Goal: Task Accomplishment & Management: Manage account settings

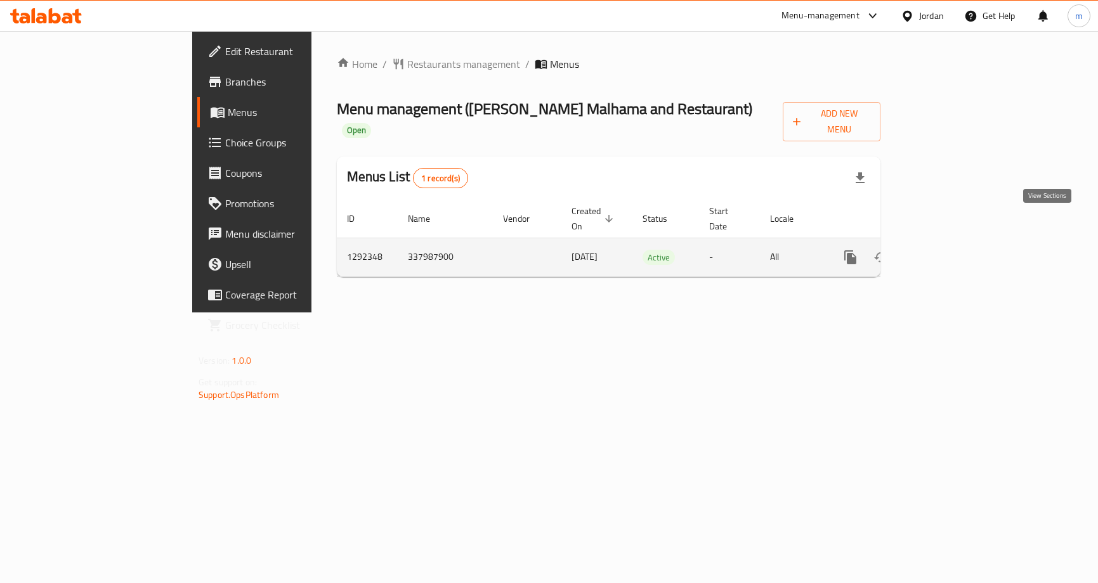
click at [949, 250] on icon "enhanced table" at bounding box center [941, 257] width 15 height 15
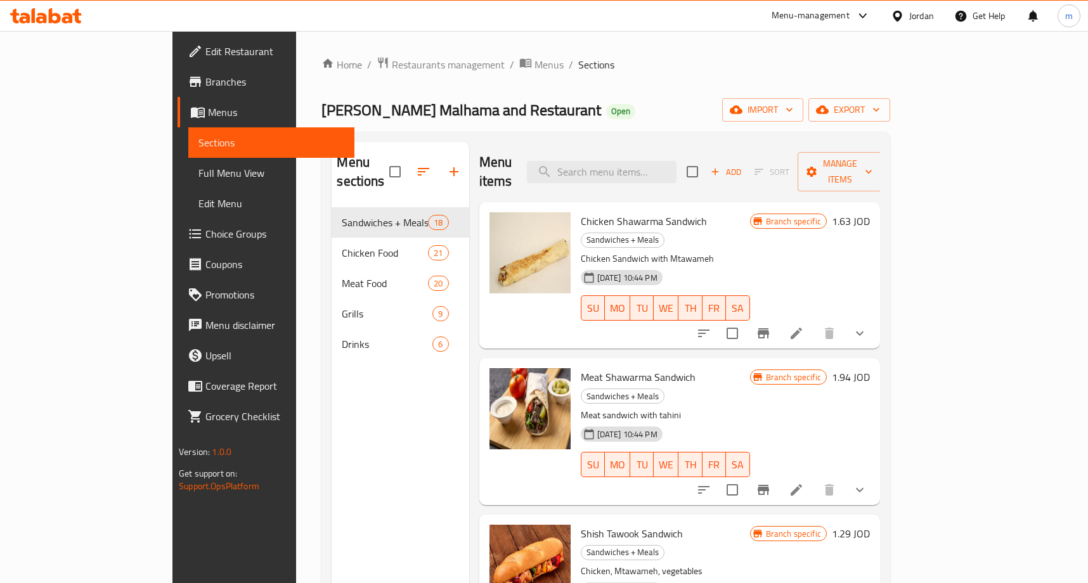
click at [619, 174] on div "Menu items Add Sort Manage items" at bounding box center [679, 172] width 401 height 60
click at [630, 169] on input "search" at bounding box center [602, 172] width 150 height 22
paste input "Chicken Bukhari Sidr"
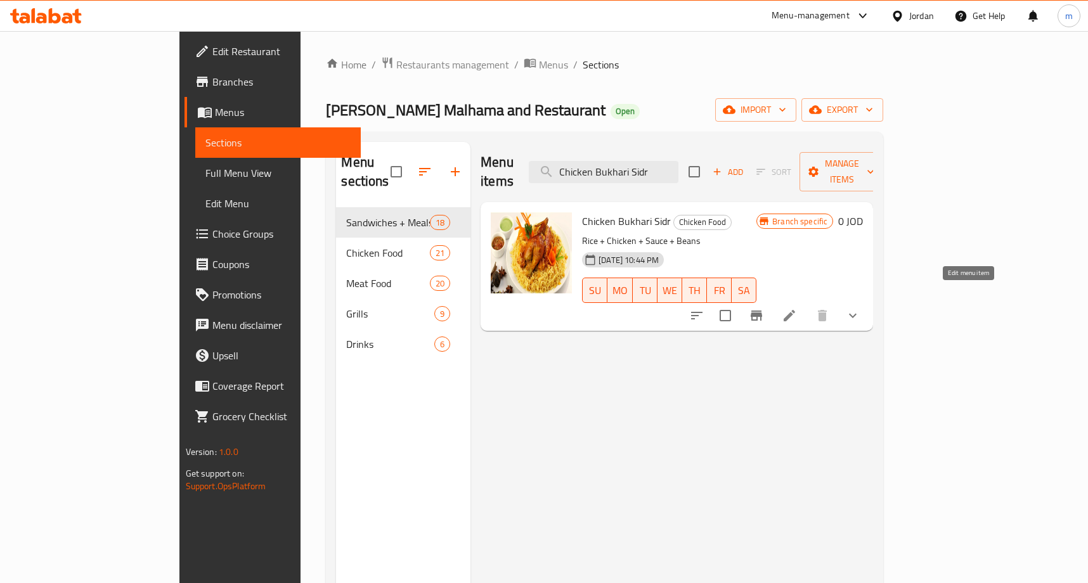
type input "Chicken Bukhari Sidr"
click at [797, 308] on icon at bounding box center [789, 315] width 15 height 15
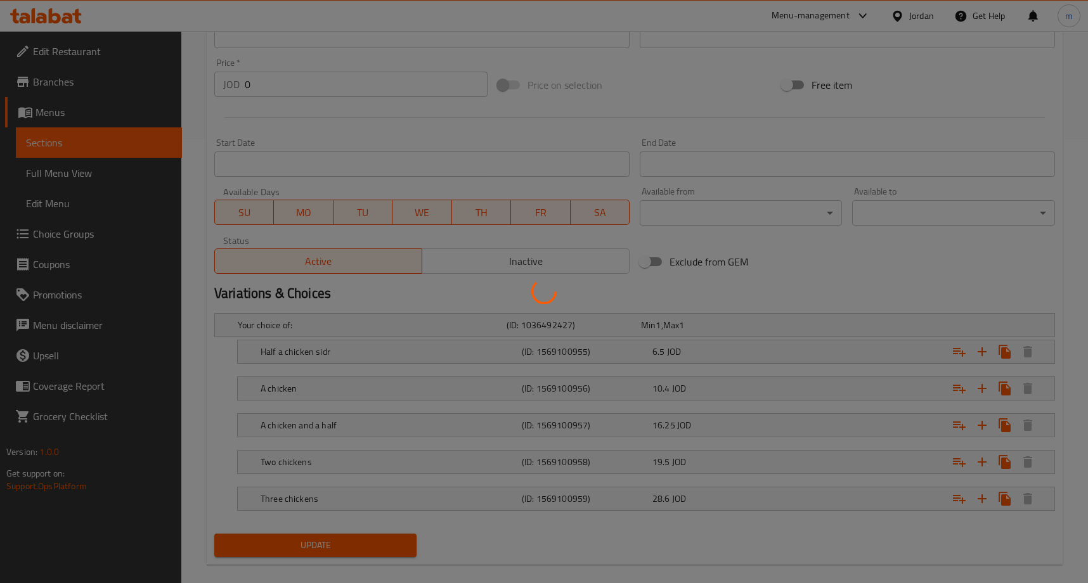
scroll to position [461, 0]
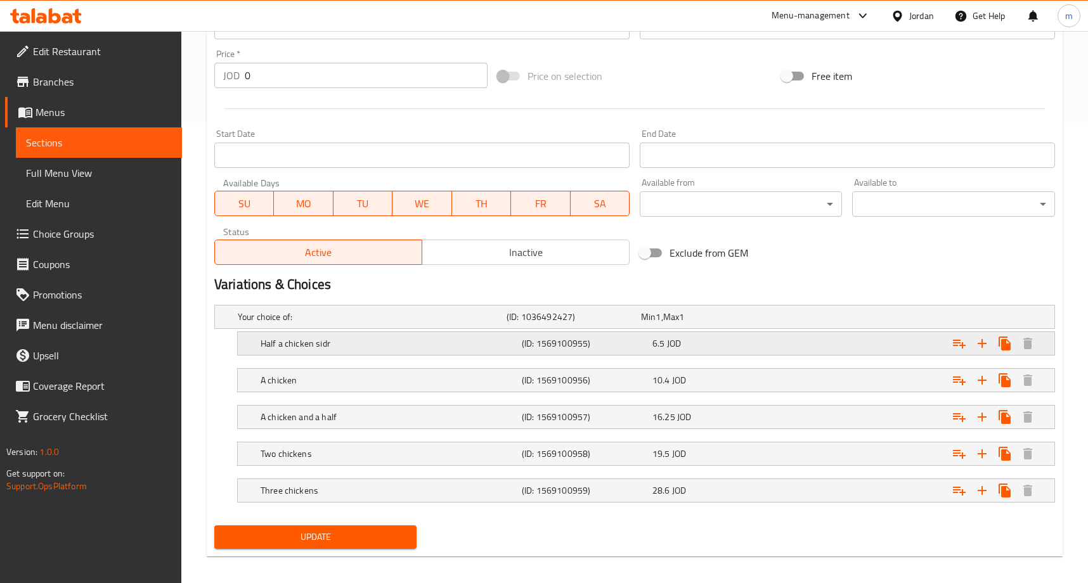
click at [497, 323] on h5 "Half a chicken sidr" at bounding box center [370, 317] width 264 height 13
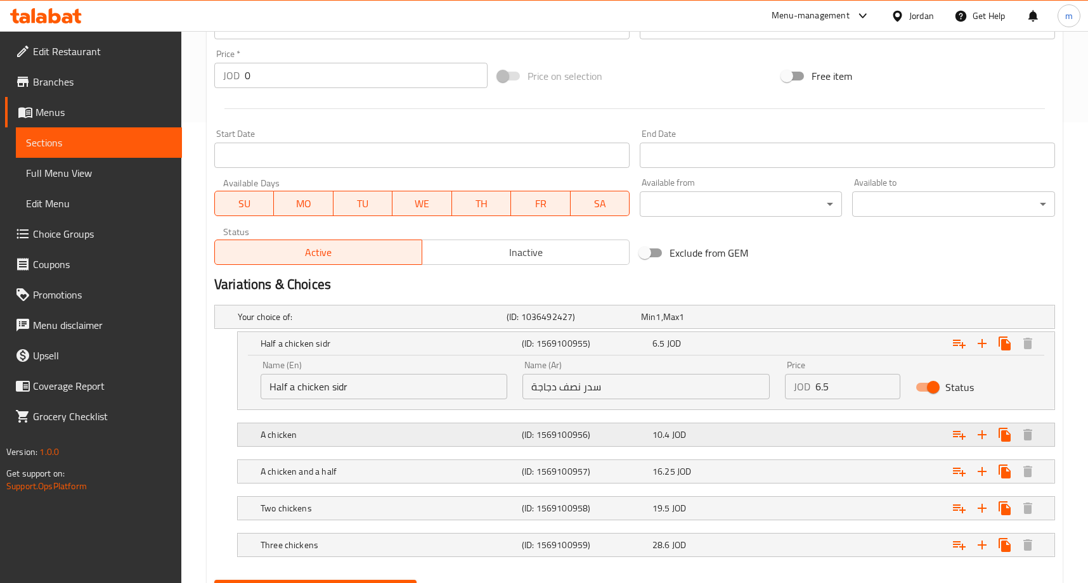
click at [324, 323] on h5 "A chicken" at bounding box center [370, 317] width 264 height 13
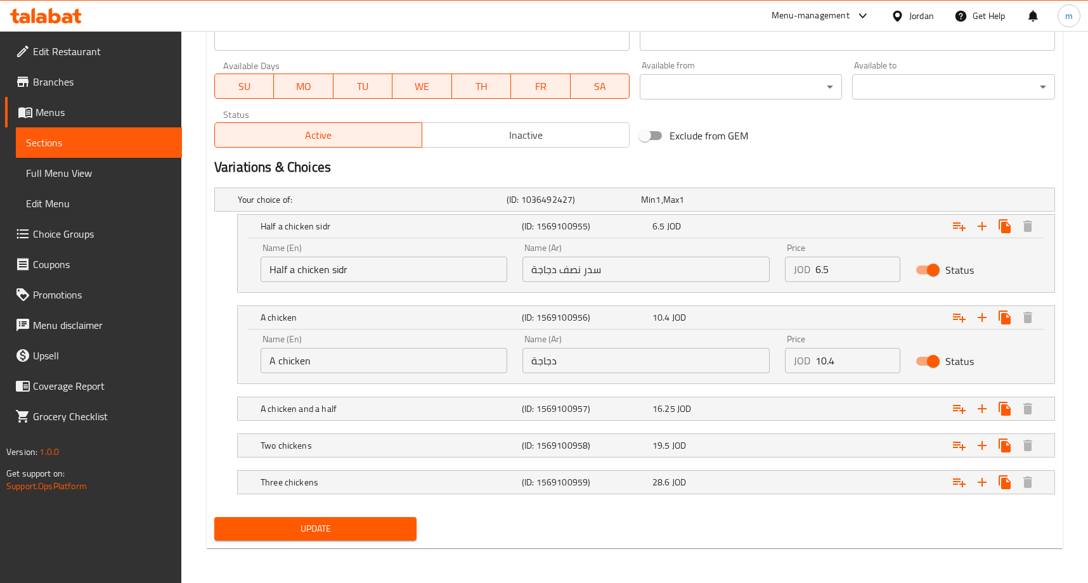
scroll to position [579, 0]
click at [541, 552] on div "Home / Restaurants management / Menus / Sections / item / update Chicken Food s…" at bounding box center [635, 18] width 856 height 1080
click at [315, 232] on h5 "A chicken" at bounding box center [389, 225] width 256 height 13
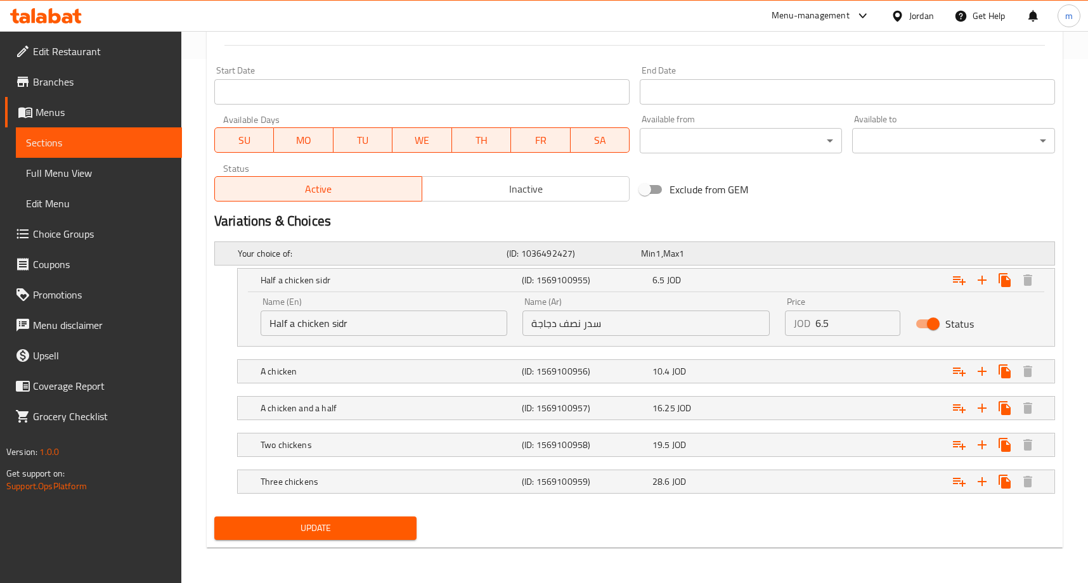
scroll to position [524, 0]
click at [340, 250] on h5 "Your choice of:" at bounding box center [370, 253] width 264 height 13
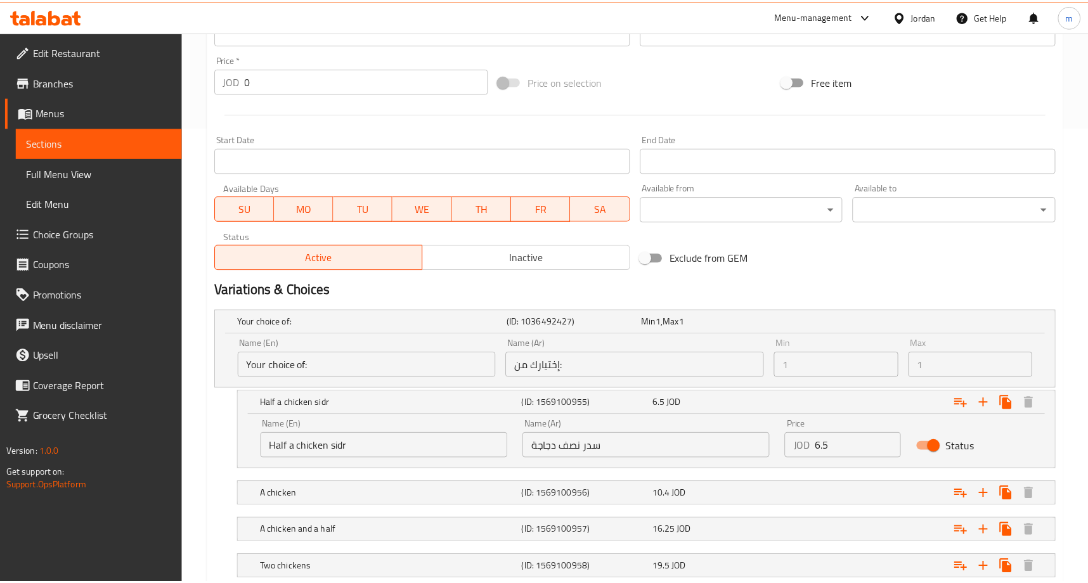
scroll to position [579, 0]
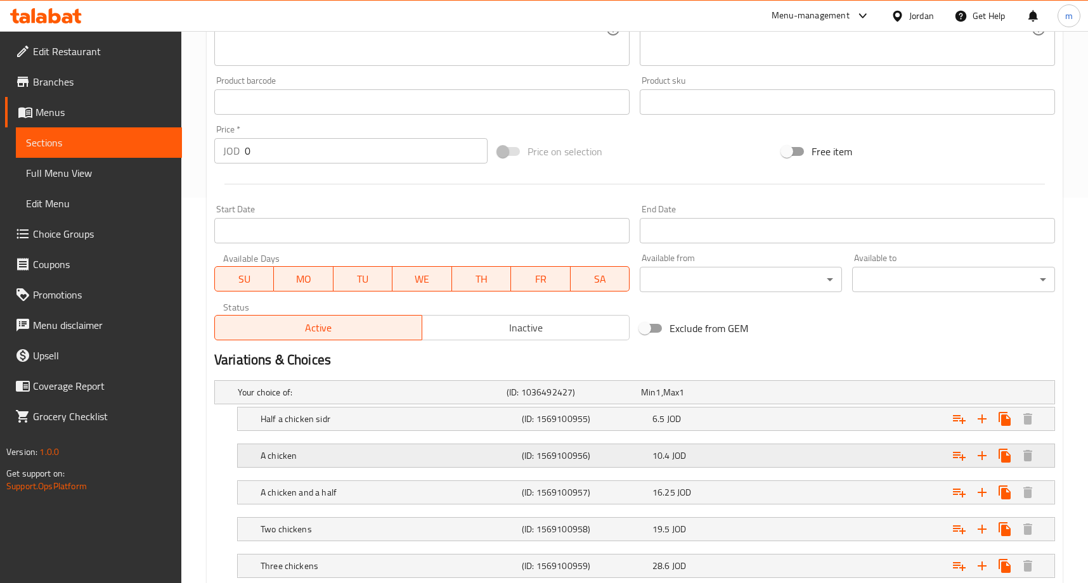
scroll to position [470, 0]
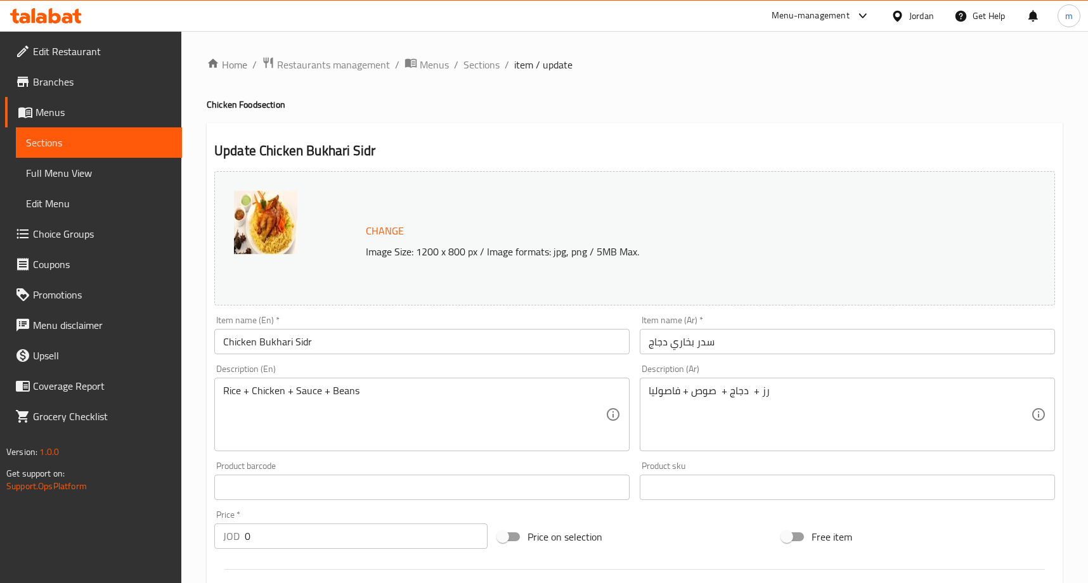
click at [295, 75] on div "Home / Restaurants management / Menus / Sections / item / update Chicken Food s…" at bounding box center [635, 541] width 856 height 971
click at [301, 69] on span "Restaurants management" at bounding box center [333, 64] width 113 height 15
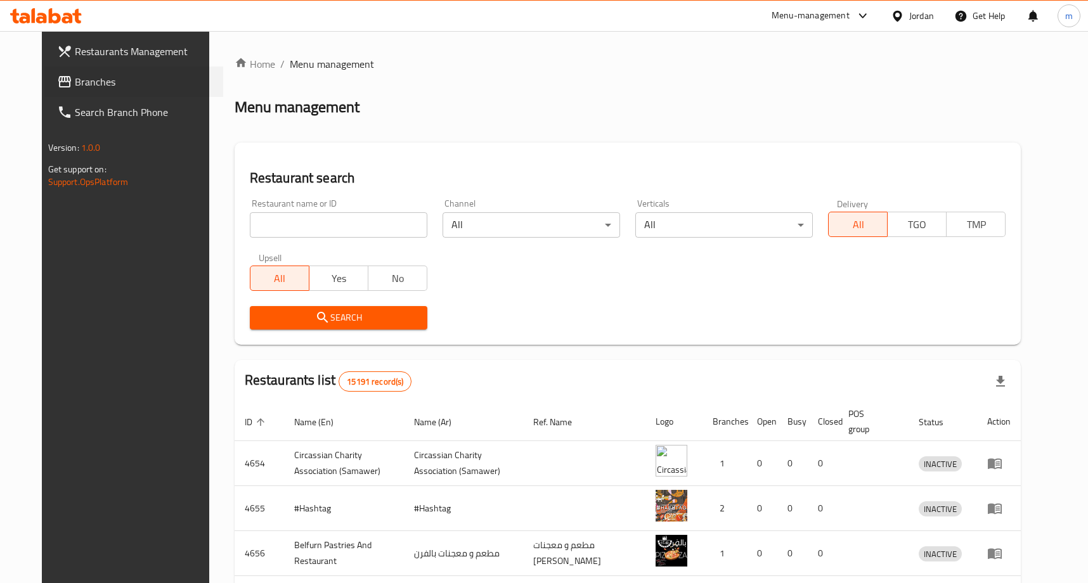
click at [44, 96] on div "Branches" at bounding box center [133, 82] width 179 height 30
click at [57, 84] on icon at bounding box center [64, 81] width 15 height 15
